Goal: Information Seeking & Learning: Learn about a topic

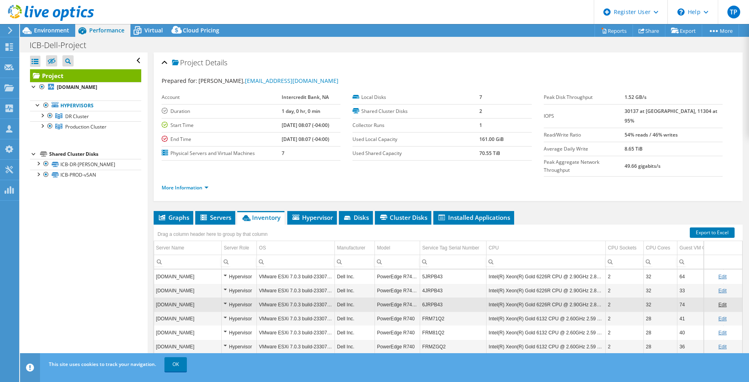
select select "USD"
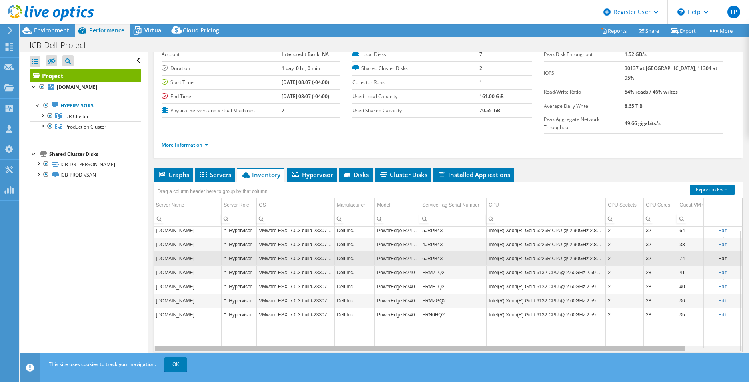
drag, startPoint x: 431, startPoint y: 333, endPoint x: 408, endPoint y: 326, distance: 23.7
click at [408, 326] on body "TP Dell User [PERSON_NAME] [PERSON_NAME][EMAIL_ADDRESS][PERSON_NAME][DOMAIN_NAM…" at bounding box center [374, 191] width 749 height 382
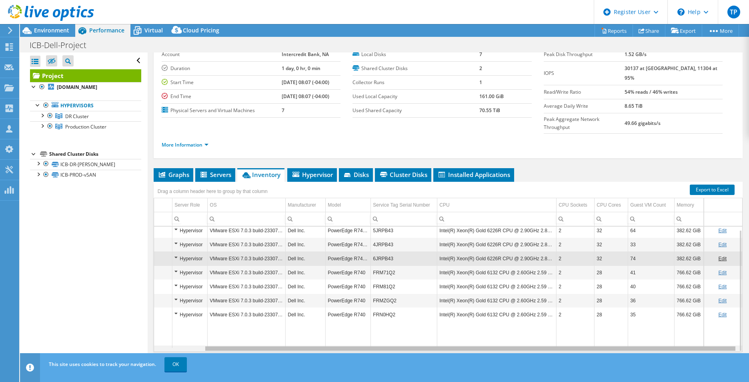
scroll to position [0, 55]
drag, startPoint x: 352, startPoint y: 334, endPoint x: 412, endPoint y: 335, distance: 59.3
click at [412, 335] on body "TP Dell User [PERSON_NAME] [PERSON_NAME][EMAIL_ADDRESS][PERSON_NAME][DOMAIN_NAM…" at bounding box center [374, 191] width 749 height 382
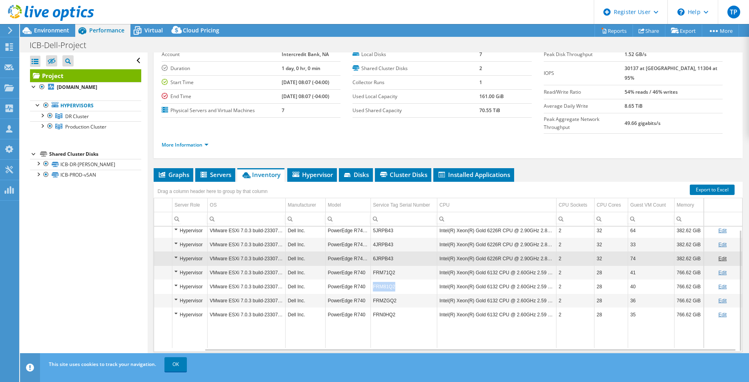
drag, startPoint x: 389, startPoint y: 271, endPoint x: 363, endPoint y: 271, distance: 25.6
click at [363, 279] on tr "[DOMAIN_NAME] Hypervisor VMware ESXi 7.0.3 build-23307199 Dell Inc. PowerEdge R…" at bounding box center [424, 286] width 638 height 14
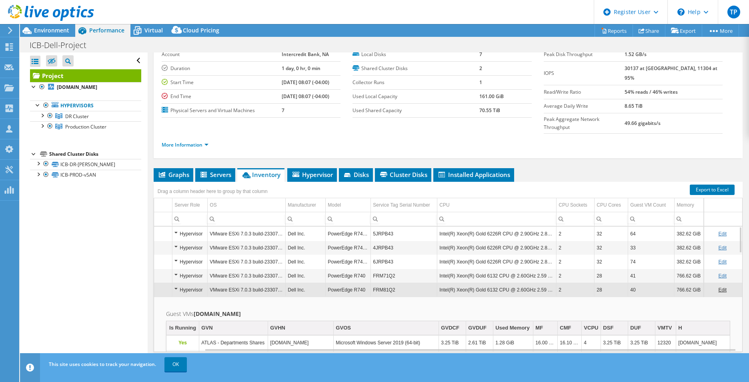
drag, startPoint x: 367, startPoint y: 261, endPoint x: 319, endPoint y: 235, distance: 54.6
click at [319, 241] on td "Dell Inc." at bounding box center [306, 248] width 40 height 14
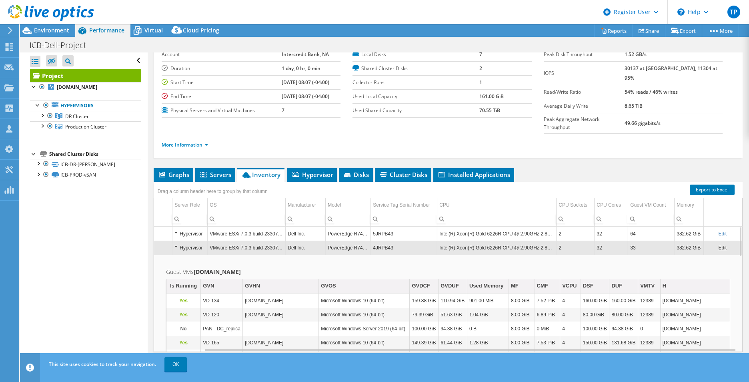
scroll to position [0, 0]
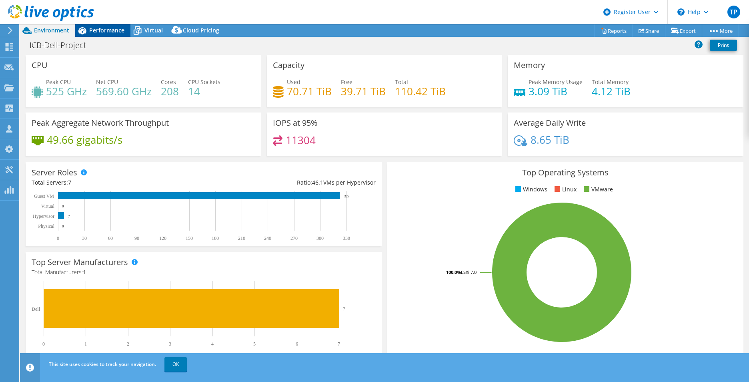
click at [114, 27] on span "Performance" at bounding box center [106, 30] width 35 height 8
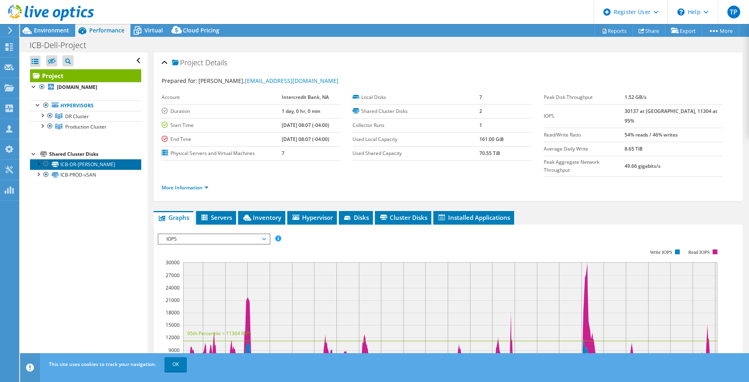
click at [84, 165] on link "ICB-DR-vSAN" at bounding box center [85, 164] width 111 height 10
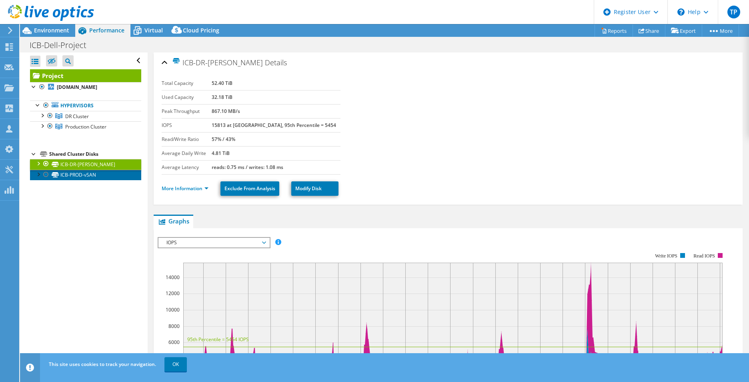
click at [81, 178] on link "ICB-PROD-vSAN" at bounding box center [85, 175] width 111 height 10
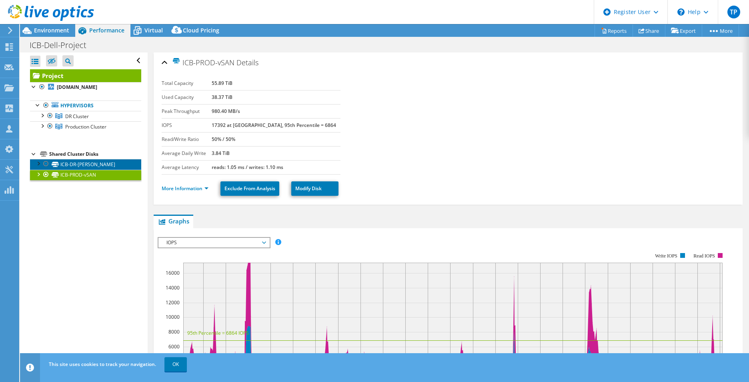
click at [72, 163] on link "ICB-DR-[PERSON_NAME]" at bounding box center [85, 164] width 111 height 10
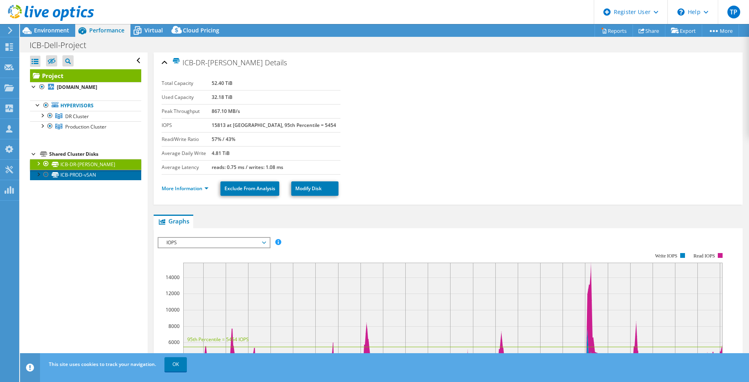
click at [78, 173] on link "ICB-PROD-vSAN" at bounding box center [85, 175] width 111 height 10
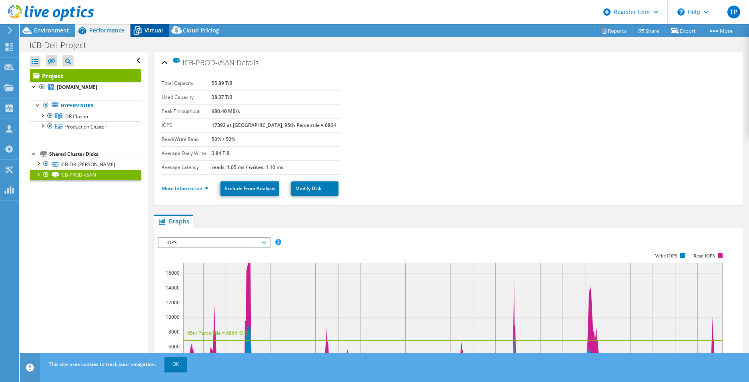
click at [148, 30] on span "Virtual" at bounding box center [154, 30] width 18 height 8
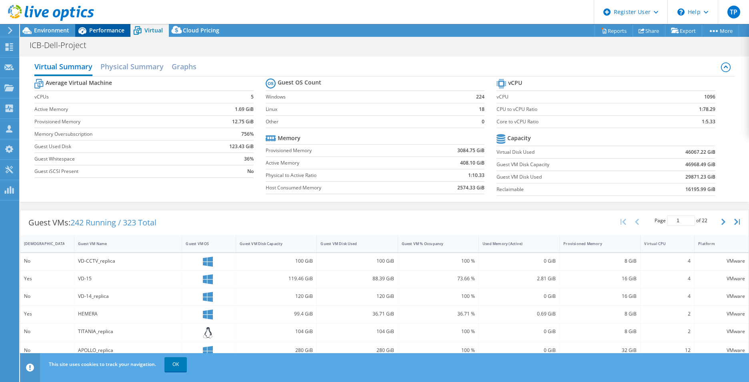
click at [110, 25] on div "Performance" at bounding box center [102, 30] width 55 height 13
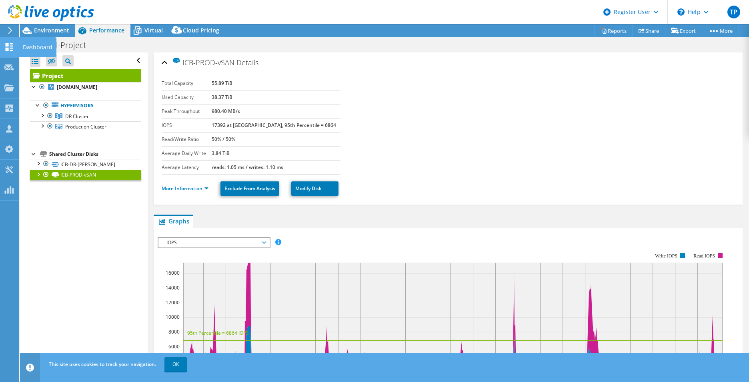
click at [10, 47] on icon at bounding box center [9, 47] width 10 height 8
